Goal: Task Accomplishment & Management: Manage account settings

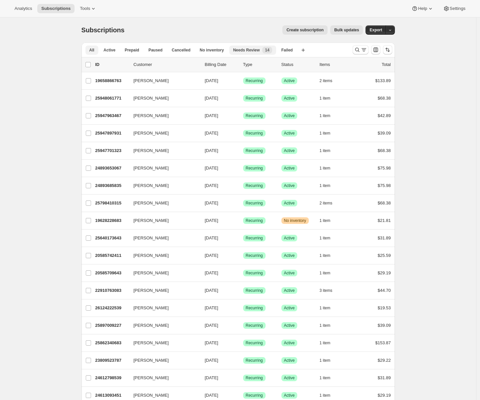
click at [254, 51] on span "Needs Review" at bounding box center [246, 50] width 27 height 5
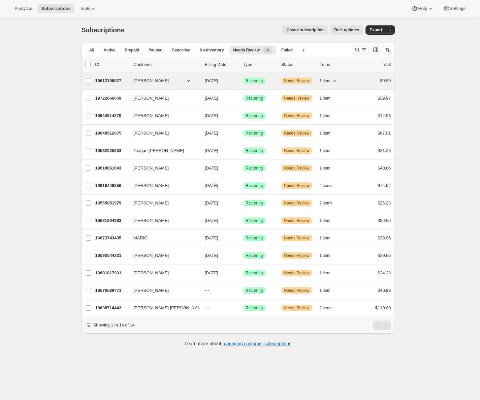
click at [120, 81] on p "19612106827" at bounding box center [111, 81] width 33 height 7
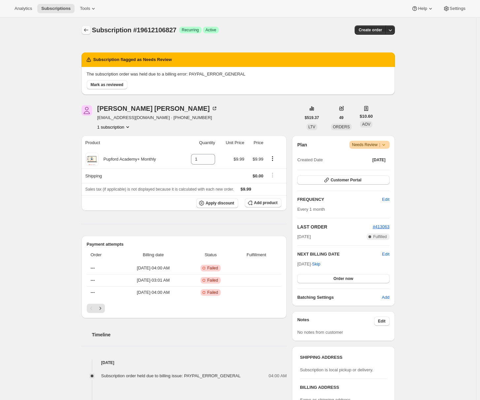
click at [85, 31] on icon "Subscriptions" at bounding box center [86, 30] width 7 height 7
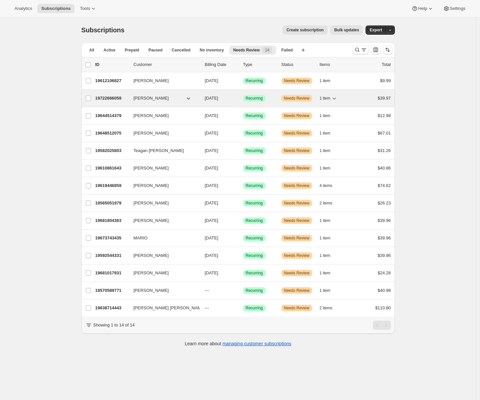
click at [111, 99] on p "19722666059" at bounding box center [111, 98] width 33 height 7
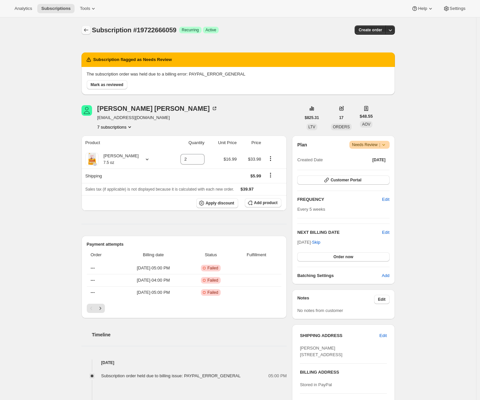
click at [88, 30] on icon "Subscriptions" at bounding box center [86, 30] width 7 height 7
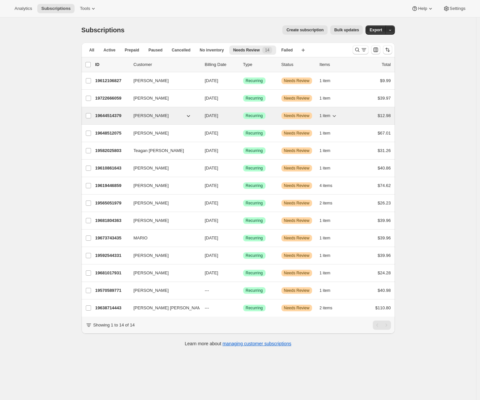
click at [114, 115] on p "19644514379" at bounding box center [111, 116] width 33 height 7
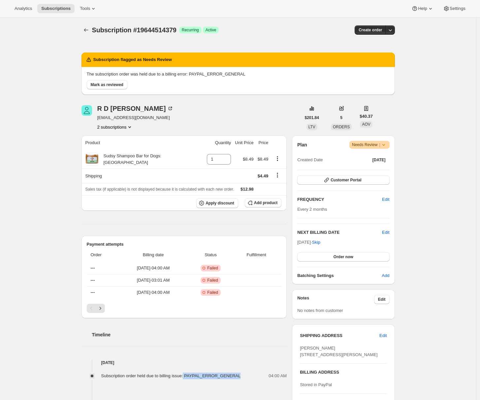
drag, startPoint x: 191, startPoint y: 375, endPoint x: 245, endPoint y: 375, distance: 54.1
click at [245, 375] on div "Subscription order held due to billing issue: PAYPAL_ERROR_GENERAL" at bounding box center [173, 376] width 144 height 7
copy span "PAYPAL_ERROR_GENERAL"
drag, startPoint x: 192, startPoint y: 376, endPoint x: 244, endPoint y: 373, distance: 52.2
click at [241, 374] on span "Subscription order held due to billing issue: PAYPAL_ERROR_GENERAL" at bounding box center [171, 376] width 140 height 5
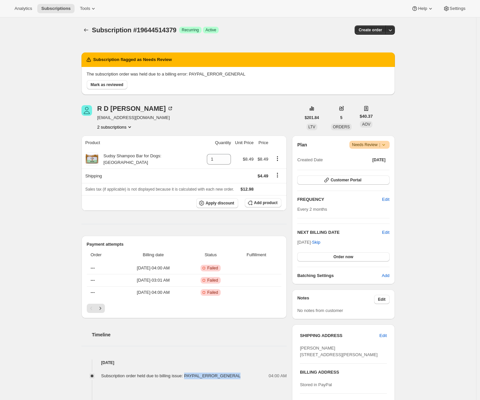
copy span "PAYPAL_ERROR_GENERAL"
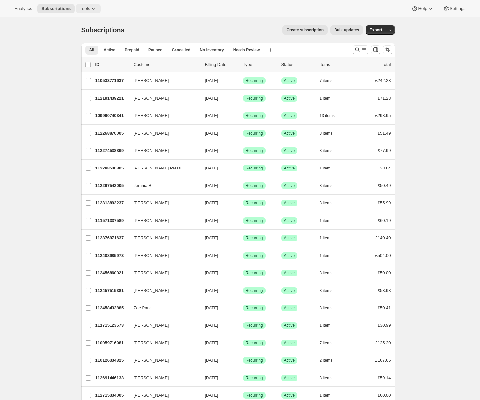
click at [100, 6] on button "Tools" at bounding box center [88, 8] width 25 height 9
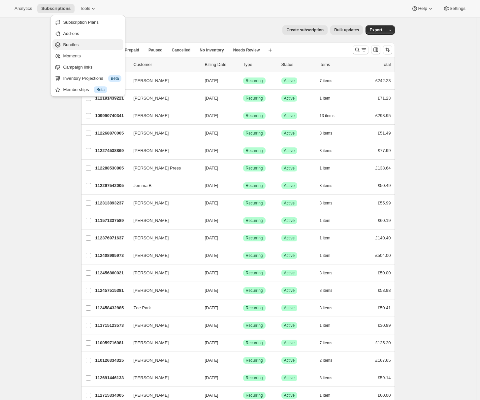
click at [89, 43] on span "Bundles" at bounding box center [92, 45] width 58 height 7
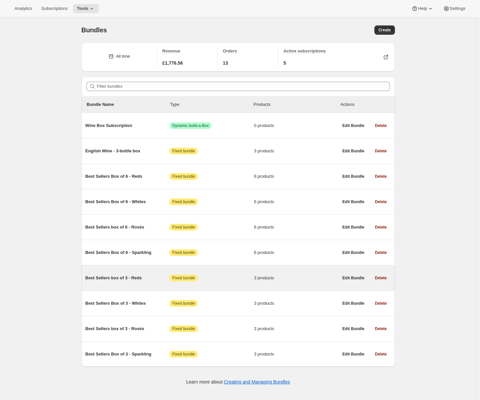
click at [114, 285] on div "Best Sellers box of 3 - Reds Attention Fixed bundle 3 products" at bounding box center [211, 278] width 253 height 17
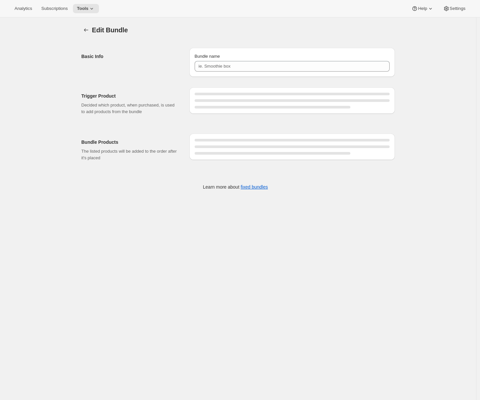
type input "Best Sellers box of 3 - Reds"
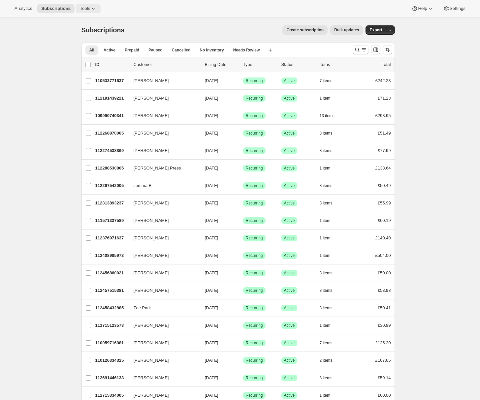
click at [87, 9] on span "Tools" at bounding box center [85, 8] width 10 height 5
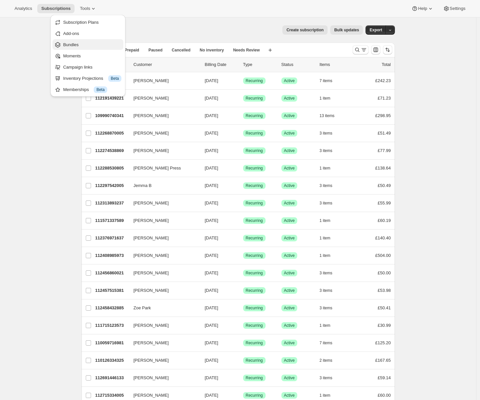
click at [70, 46] on span "Bundles" at bounding box center [71, 44] width 16 height 5
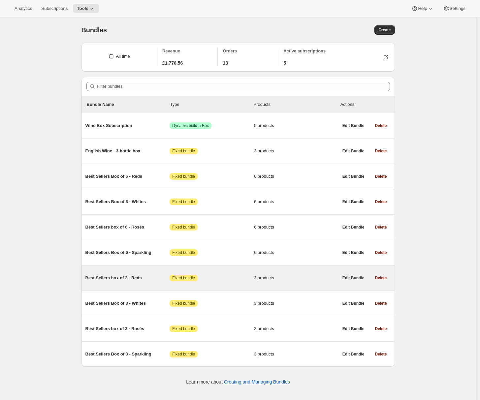
click at [105, 282] on span "Best Sellers box of 3 - Reds" at bounding box center [127, 278] width 84 height 7
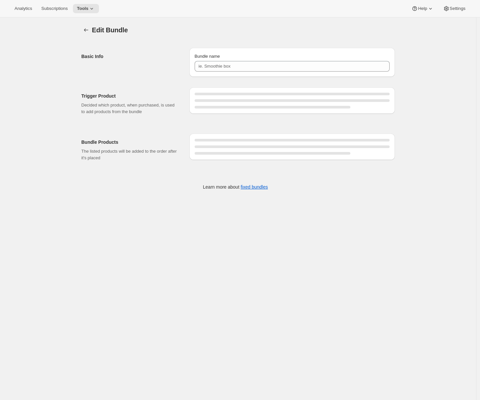
type input "Best Sellers box of 3 - Reds"
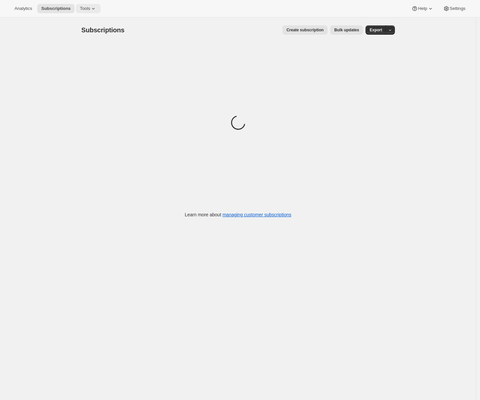
click at [97, 12] on icon at bounding box center [93, 8] width 7 height 7
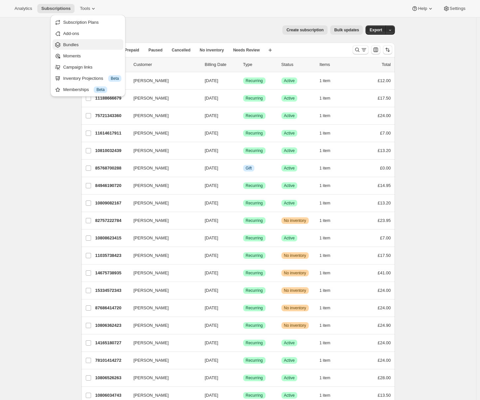
click at [82, 47] on span "Bundles" at bounding box center [92, 45] width 58 height 7
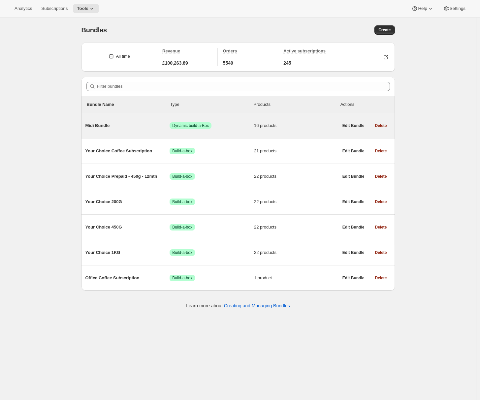
click at [129, 127] on span "Midi Bundle" at bounding box center [127, 125] width 84 height 7
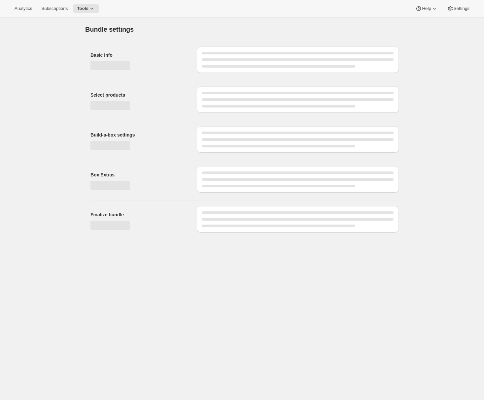
type input "Midi Bundle"
radio input "true"
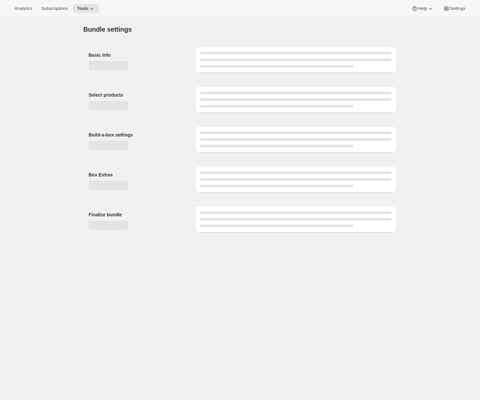
select select "minMax"
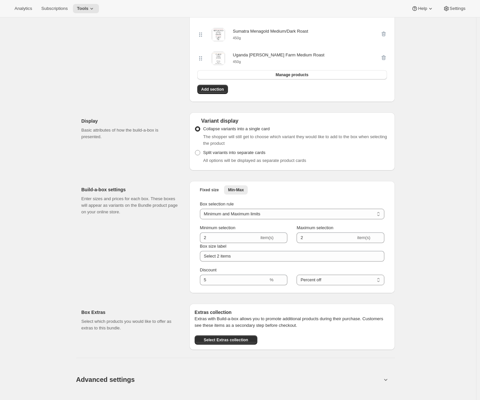
scroll to position [713, 0]
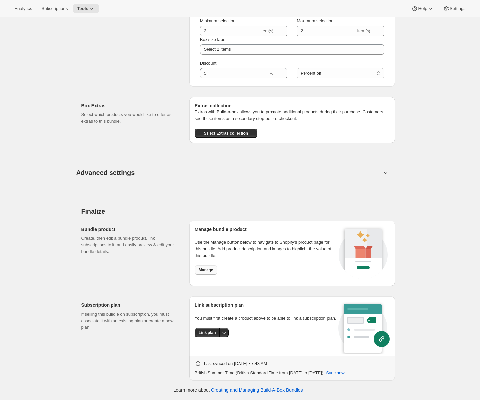
click at [202, 271] on span "Manage" at bounding box center [206, 270] width 15 height 5
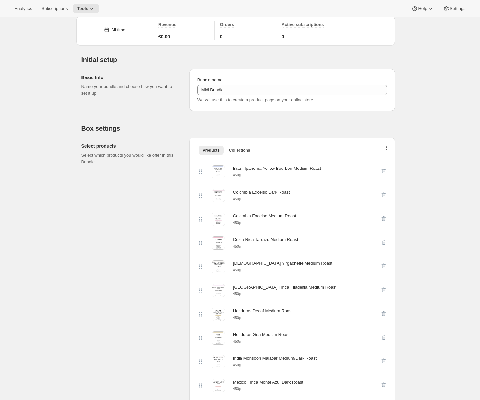
scroll to position [0, 0]
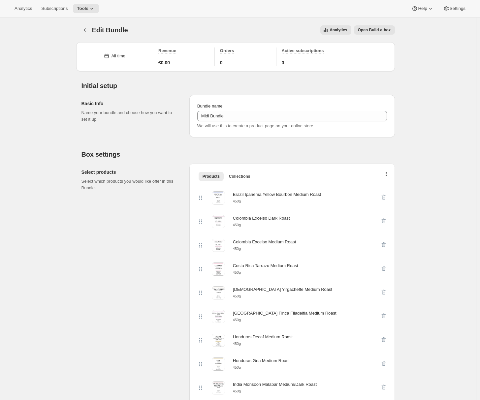
click at [382, 29] on span "Open Build-a-box" at bounding box center [374, 29] width 33 height 5
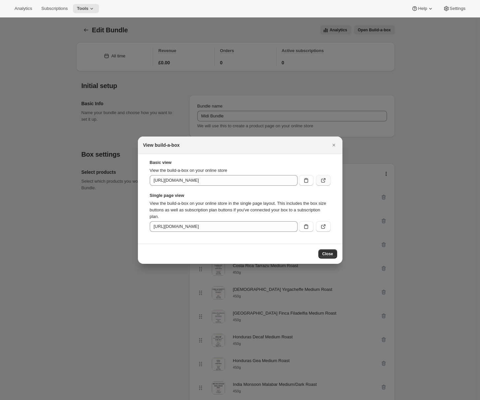
click at [323, 180] on icon ":rdi:" at bounding box center [323, 180] width 7 height 7
click at [333, 143] on icon "Close" at bounding box center [334, 145] width 7 height 7
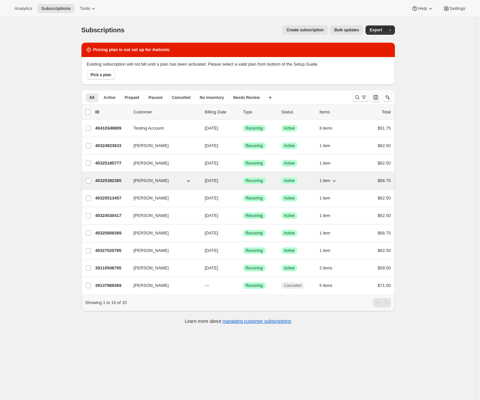
click at [116, 185] on div "40325382385 Oleksii Kochniev 10/12/2025 Success Recurring Success Active 1 item…" at bounding box center [243, 180] width 296 height 9
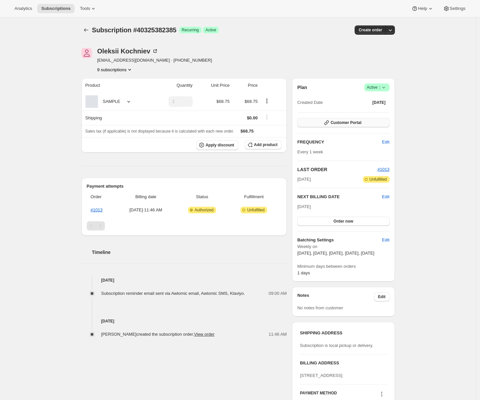
click at [360, 122] on span "Customer Portal" at bounding box center [346, 122] width 31 height 5
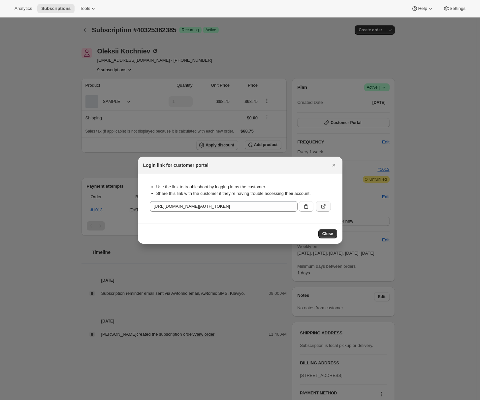
click at [327, 208] on button ":r4g:" at bounding box center [323, 206] width 15 height 11
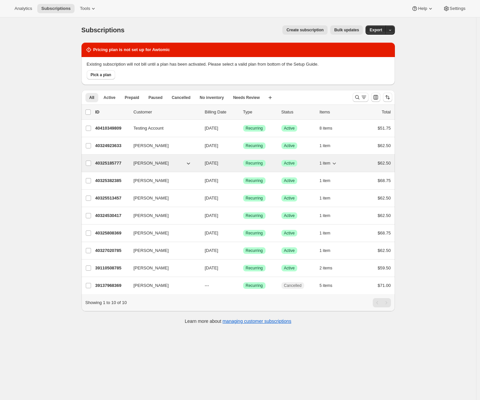
click at [105, 161] on p "40325185777" at bounding box center [111, 163] width 33 height 7
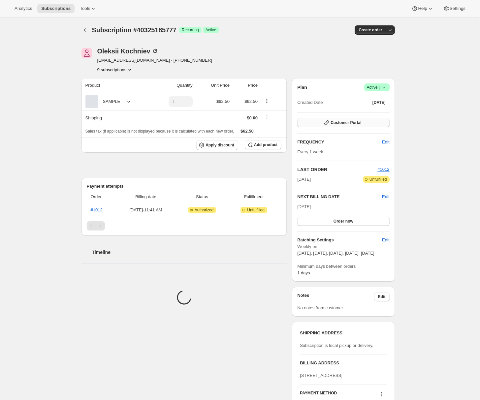
click at [344, 122] on span "Customer Portal" at bounding box center [346, 122] width 31 height 5
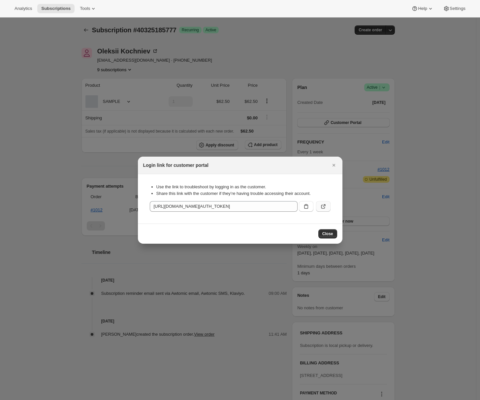
click at [324, 207] on icon ":r4g:" at bounding box center [323, 206] width 7 height 7
